Goal: Find specific page/section: Find specific page/section

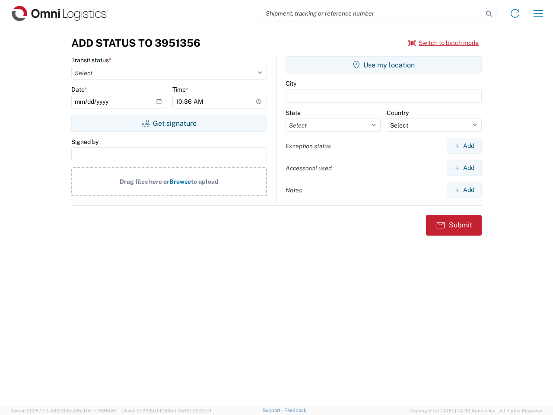
click at [371, 13] on input "search" at bounding box center [371, 13] width 224 height 16
click at [489, 14] on icon at bounding box center [489, 14] width 12 height 12
click at [515, 13] on icon at bounding box center [515, 13] width 14 height 14
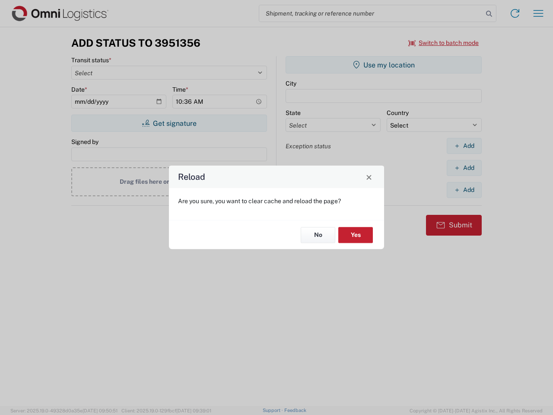
click at [444, 43] on div "Reload Are you sure, you want to clear cache and reload the page? No Yes" at bounding box center [276, 207] width 553 height 415
click at [169, 123] on div "Reload Are you sure, you want to clear cache and reload the page? No Yes" at bounding box center [276, 207] width 553 height 415
click at [384, 65] on div "Reload Are you sure, you want to clear cache and reload the page? No Yes" at bounding box center [276, 207] width 553 height 415
click at [464, 146] on div "Reload Are you sure, you want to clear cache and reload the page? No Yes" at bounding box center [276, 207] width 553 height 415
click at [464, 168] on div "Reload Are you sure, you want to clear cache and reload the page? No Yes" at bounding box center [276, 207] width 553 height 415
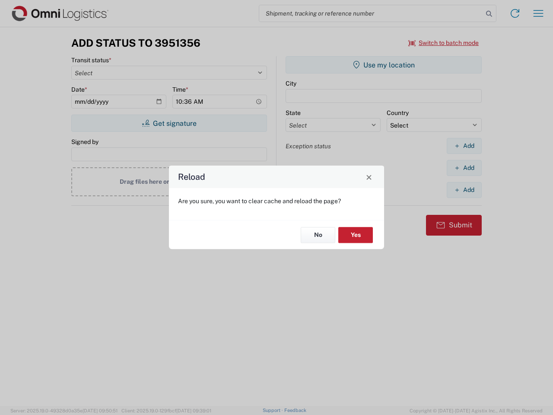
click at [464, 190] on div "Reload Are you sure, you want to clear cache and reload the page? No Yes" at bounding box center [276, 207] width 553 height 415
